Goal: Navigation & Orientation: Find specific page/section

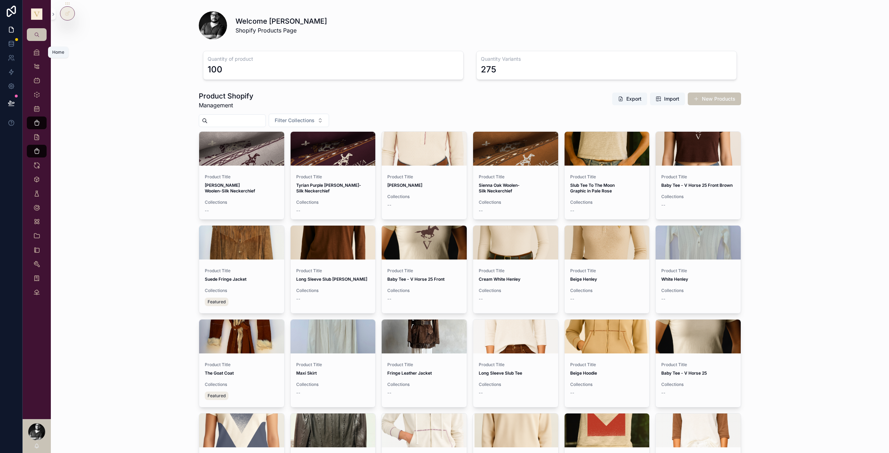
click at [31, 54] on div "Home" at bounding box center [36, 52] width 11 height 11
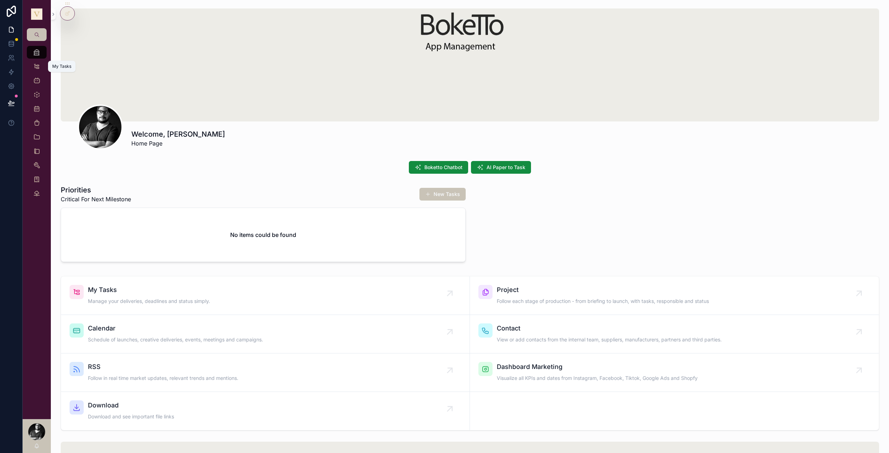
click at [42, 64] on link "My Tasks" at bounding box center [37, 66] width 20 height 13
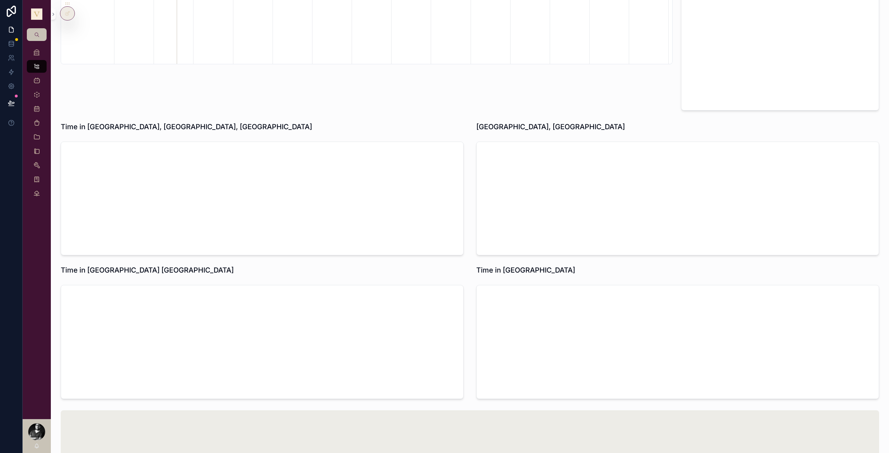
scroll to position [812, 0]
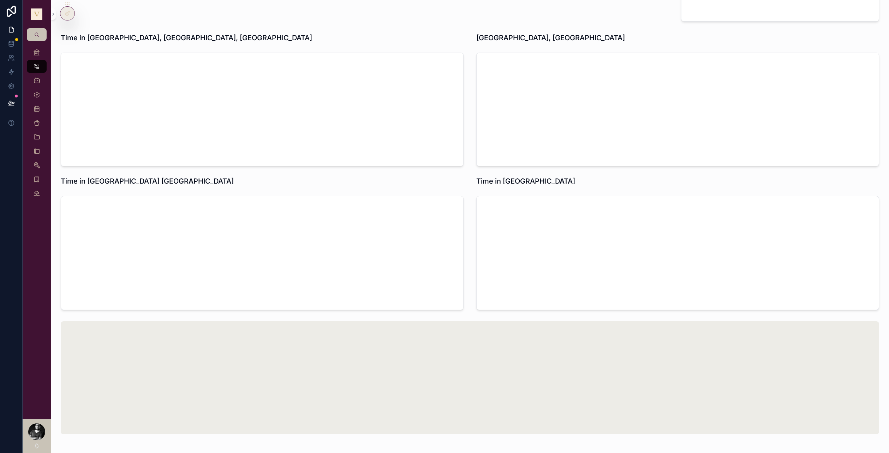
click at [517, 35] on h1 "[GEOGRAPHIC_DATA], [GEOGRAPHIC_DATA]" at bounding box center [550, 38] width 149 height 10
drag, startPoint x: 498, startPoint y: 38, endPoint x: 472, endPoint y: 33, distance: 26.2
click at [472, 33] on div "[GEOGRAPHIC_DATA], [GEOGRAPHIC_DATA]" at bounding box center [677, 38] width 411 height 16
copy h1 "[GEOGRAPHIC_DATA]"
click at [425, 357] on div "scrollable content" at bounding box center [470, 377] width 818 height 113
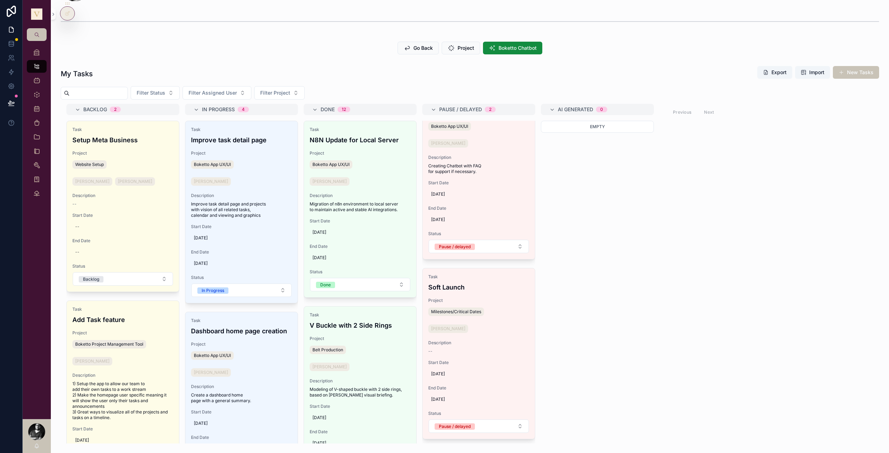
scroll to position [71, 0]
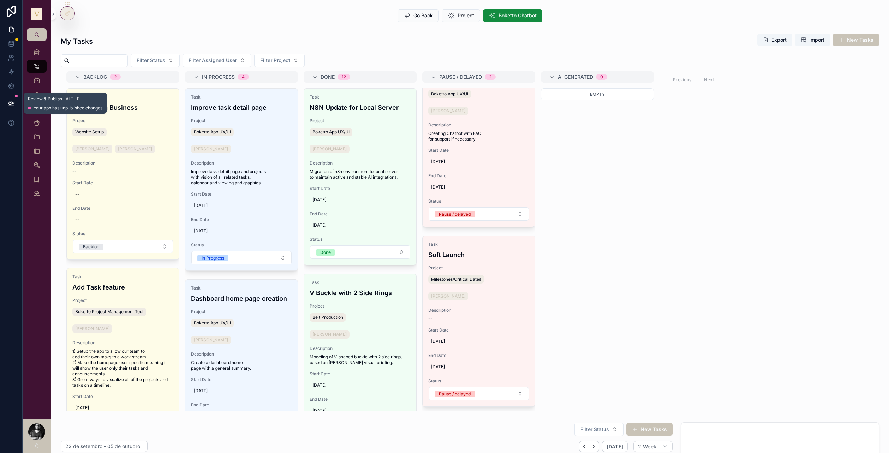
click at [11, 107] on button at bounding box center [12, 103] width 16 height 20
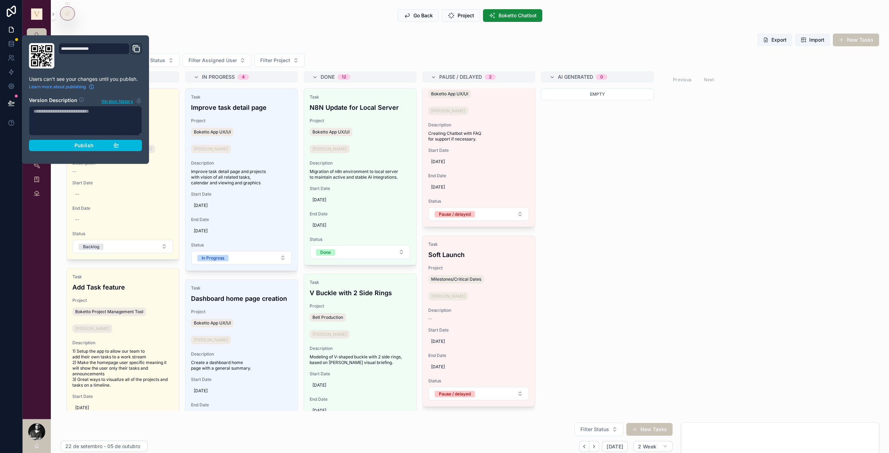
click at [604, 171] on div "Empty" at bounding box center [597, 156] width 113 height 136
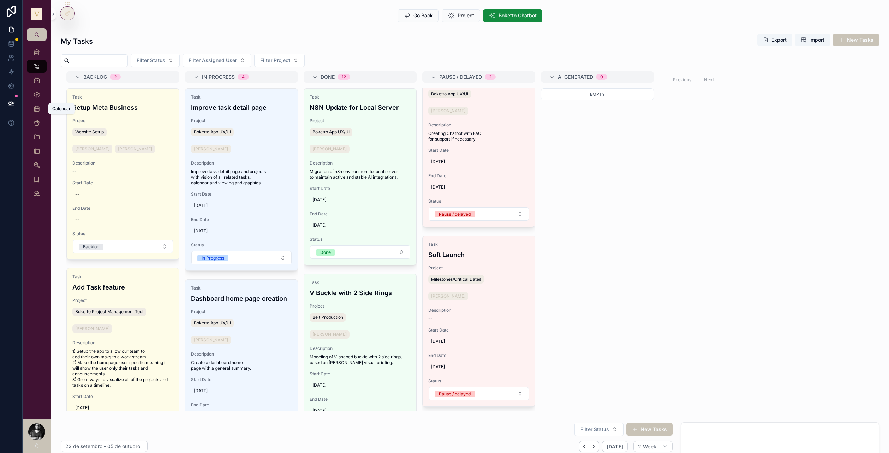
click at [40, 108] on icon "scrollable content" at bounding box center [36, 108] width 7 height 7
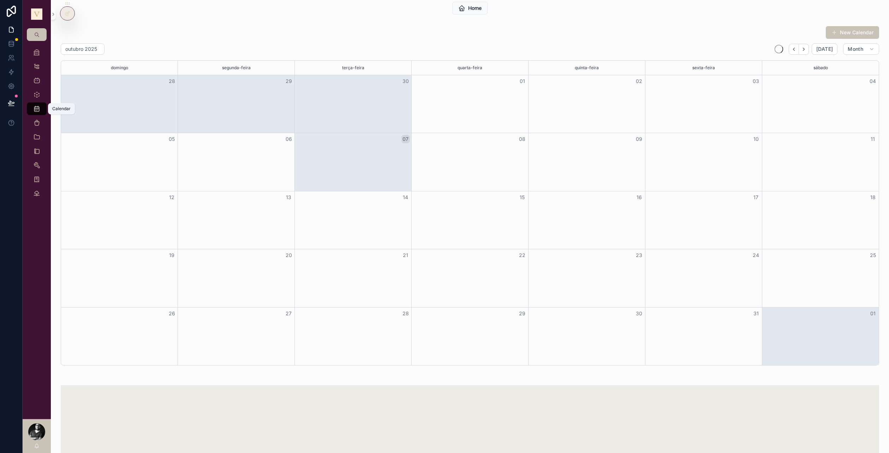
scroll to position [71, 0]
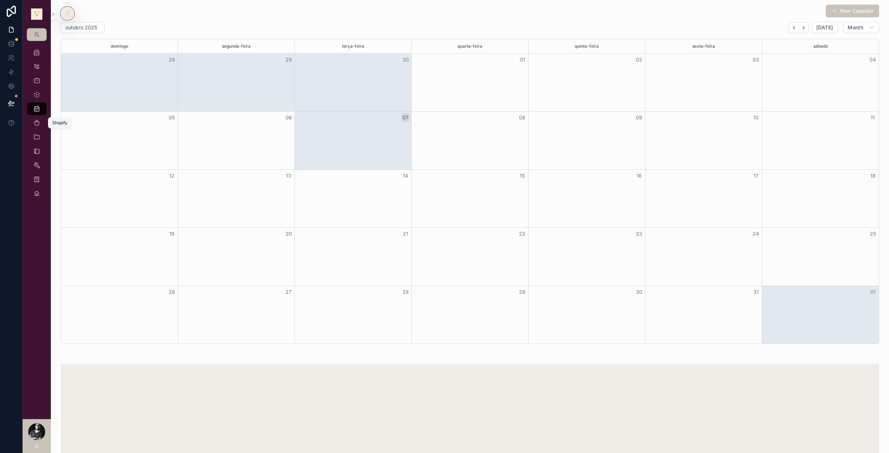
click at [39, 122] on icon "scrollable content" at bounding box center [36, 122] width 7 height 7
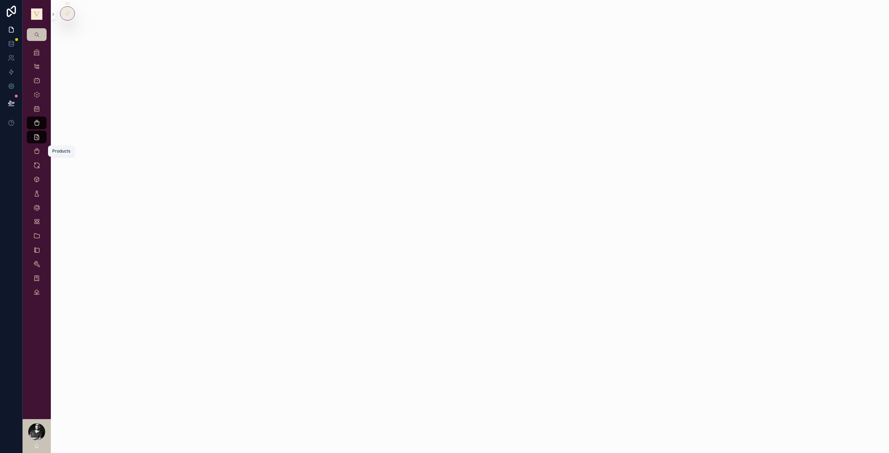
click at [41, 153] on div "Products" at bounding box center [36, 150] width 11 height 11
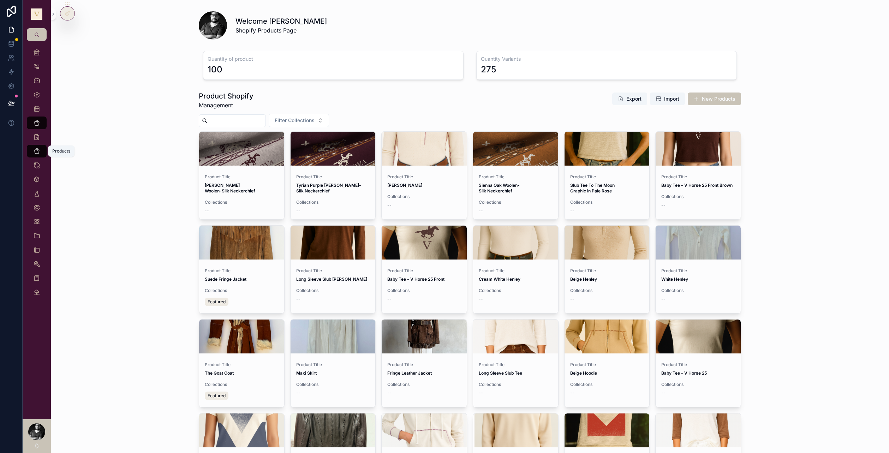
click at [36, 151] on icon "scrollable content" at bounding box center [36, 151] width 7 height 7
click at [44, 166] on link "Variants" at bounding box center [37, 165] width 20 height 13
